Goal: Transaction & Acquisition: Download file/media

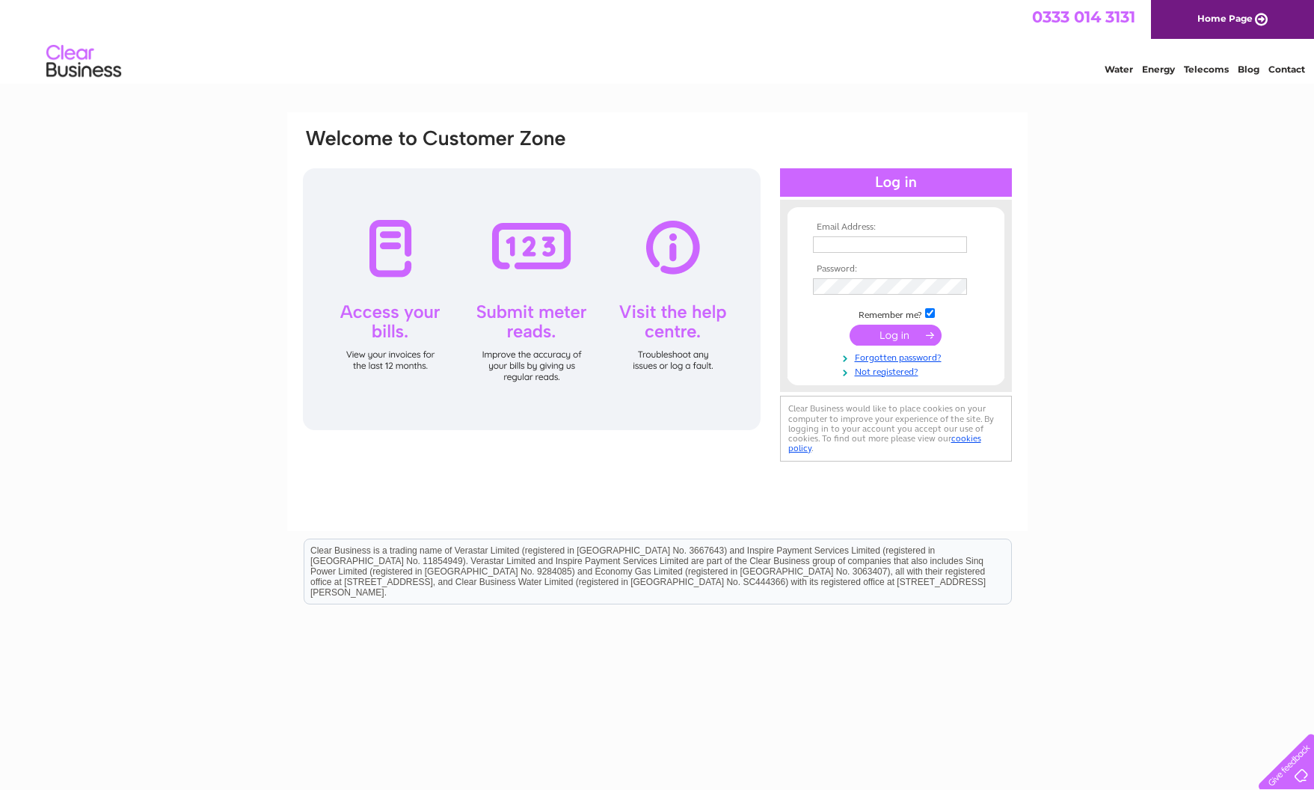
type input "alison.telfer@righthereproductions.com"
click at [891, 337] on input "submit" at bounding box center [896, 335] width 92 height 21
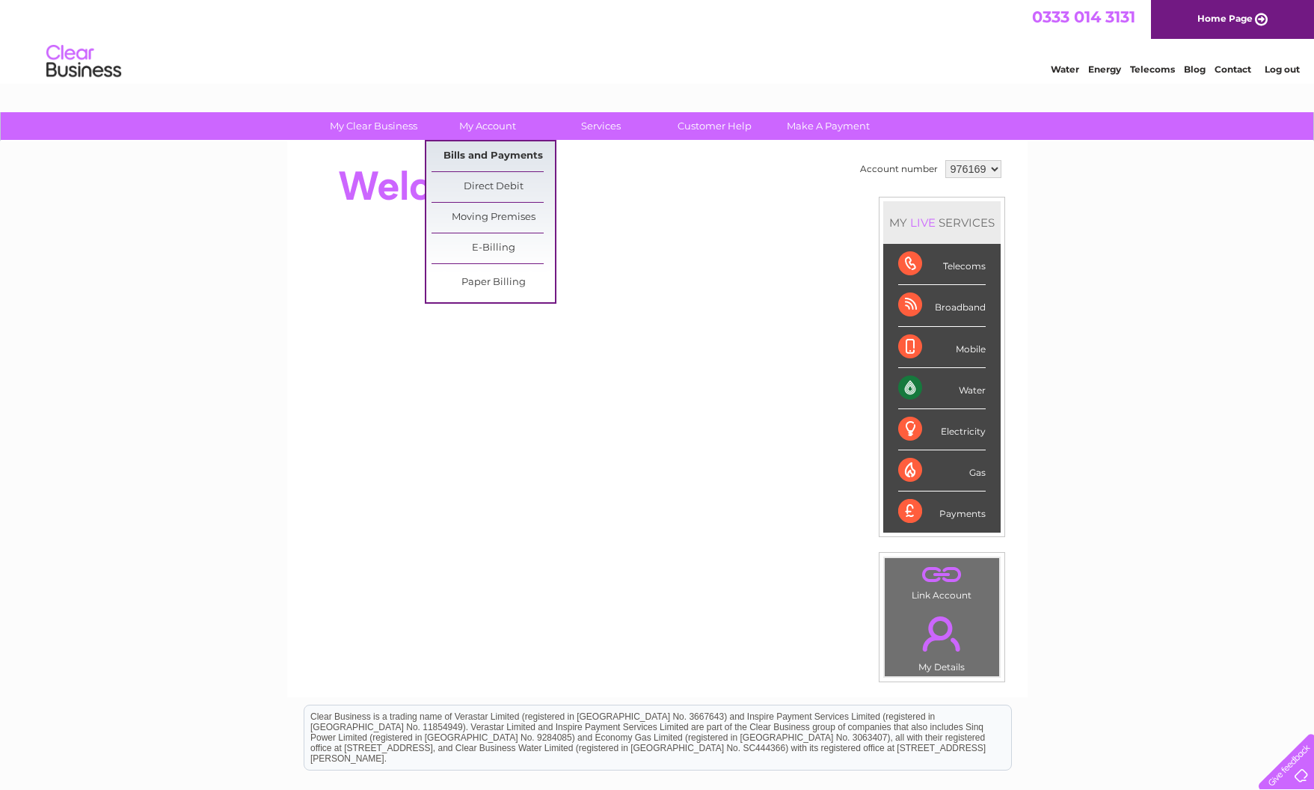
click at [484, 163] on link "Bills and Payments" at bounding box center [493, 156] width 123 height 30
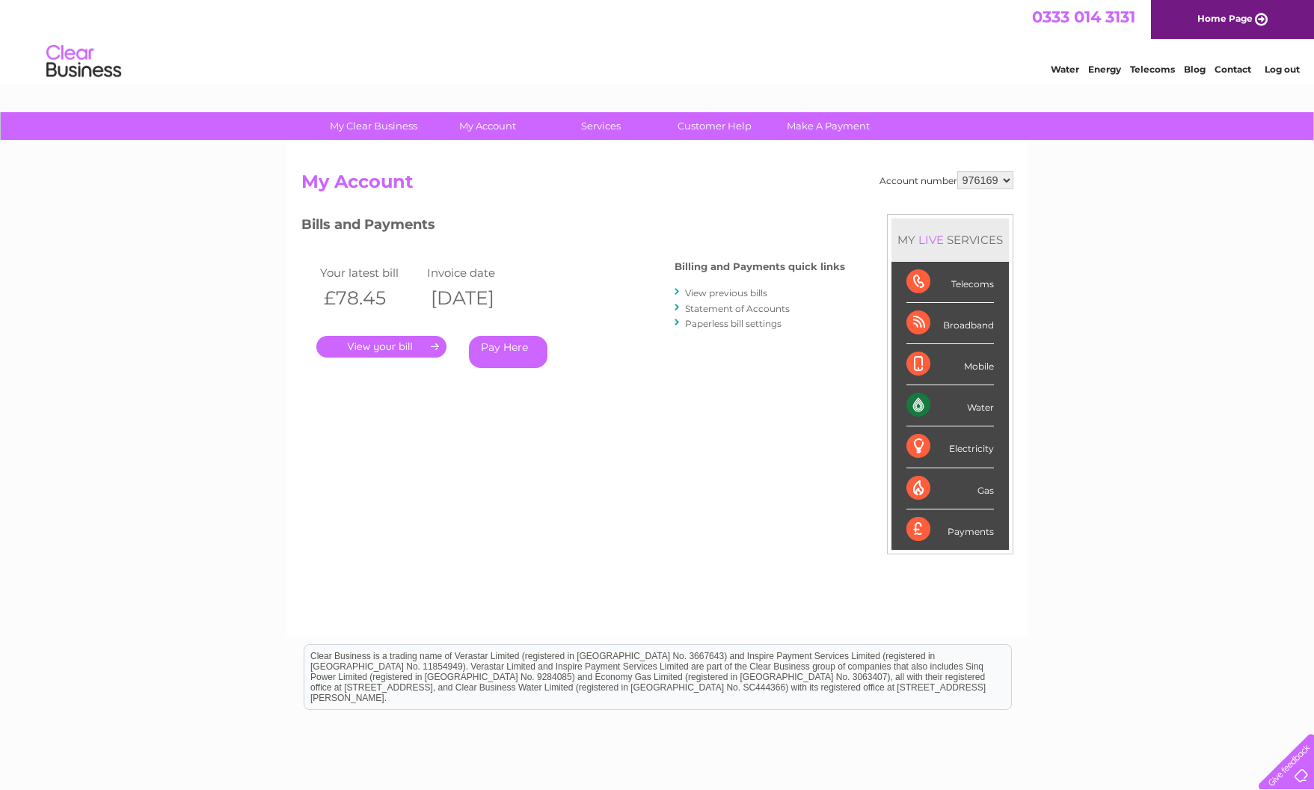
click at [732, 296] on link "View previous bills" at bounding box center [726, 292] width 82 height 11
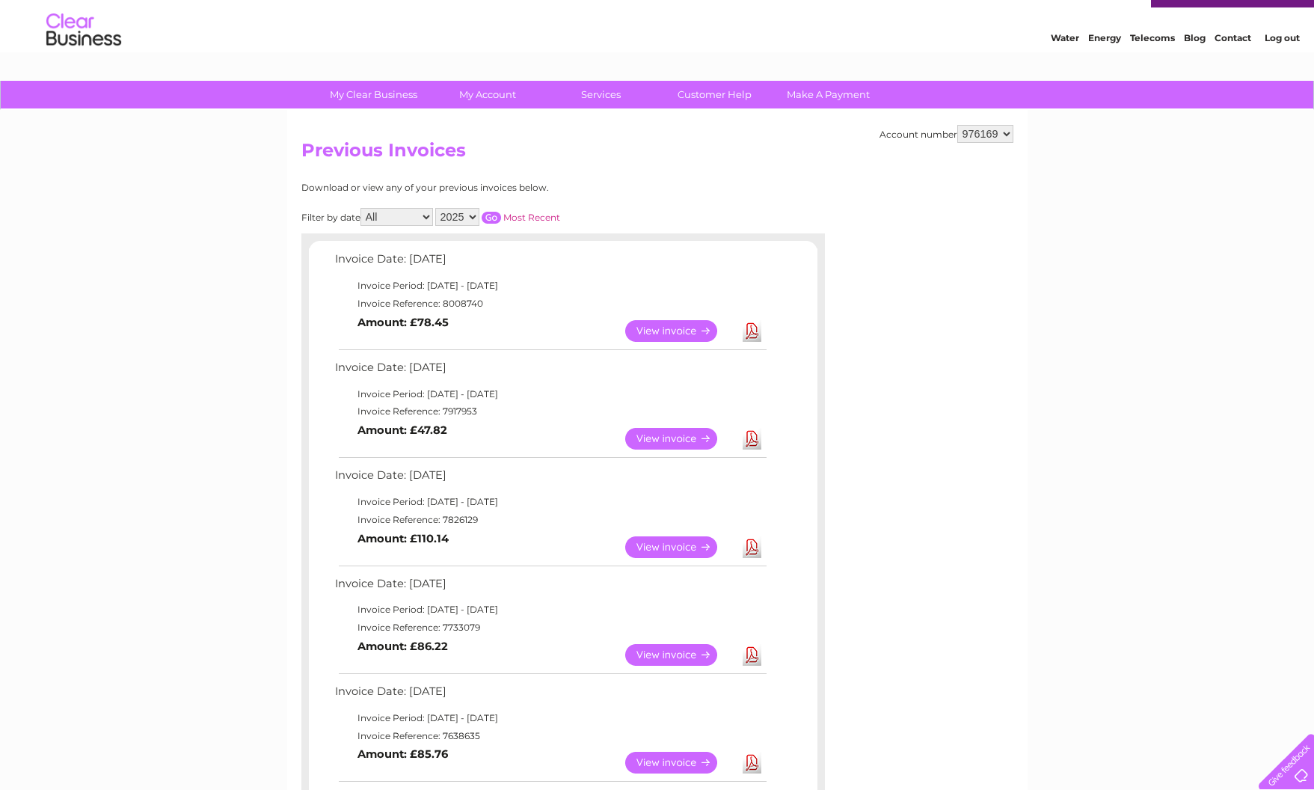
scroll to position [37, 0]
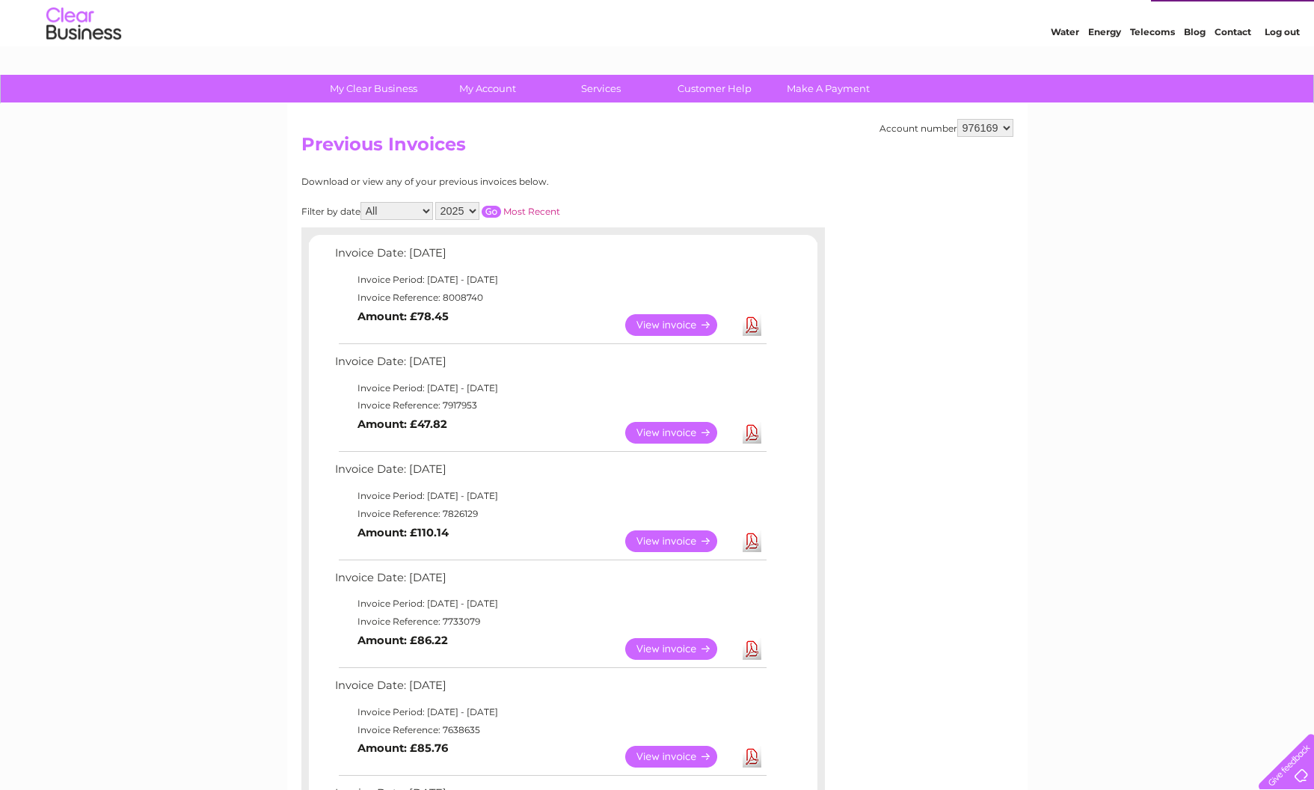
click at [744, 319] on link "Download" at bounding box center [752, 325] width 19 height 22
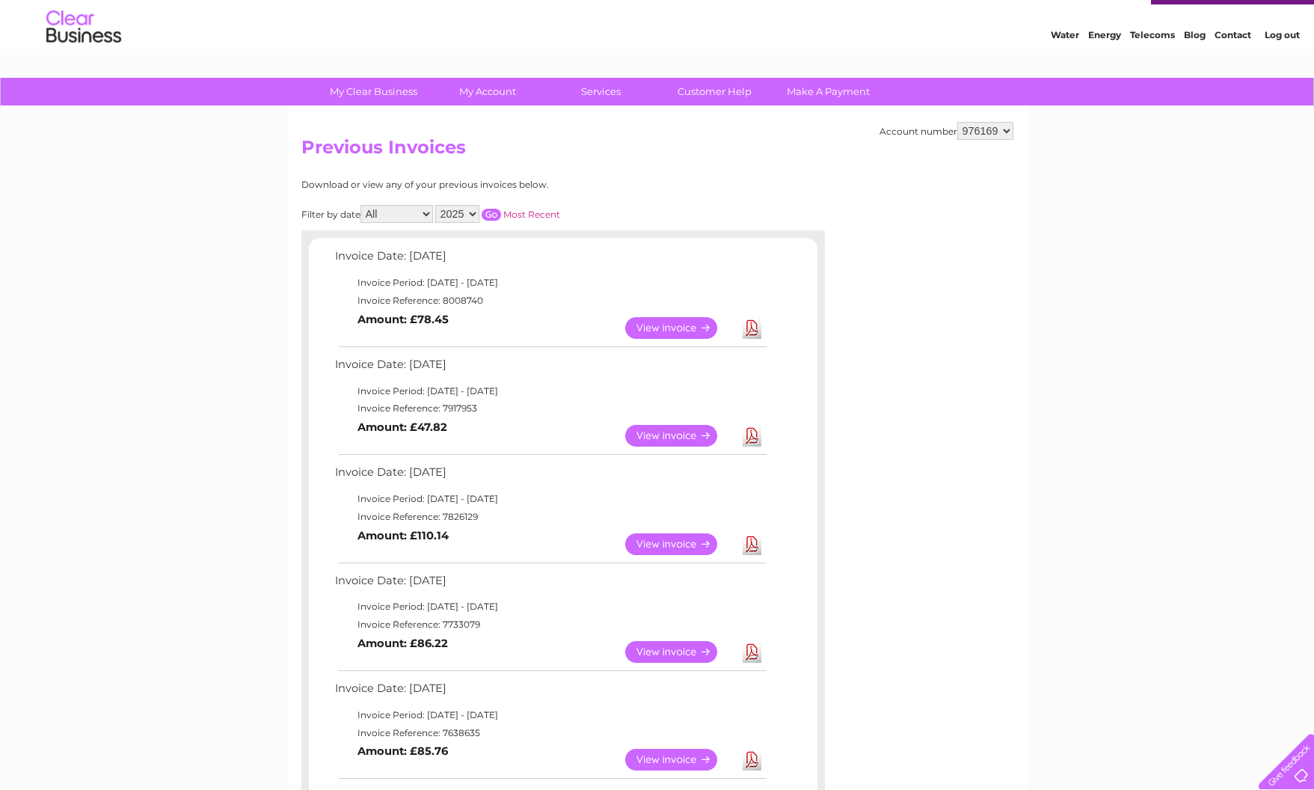
scroll to position [0, 0]
